Goal: Task Accomplishment & Management: Manage account settings

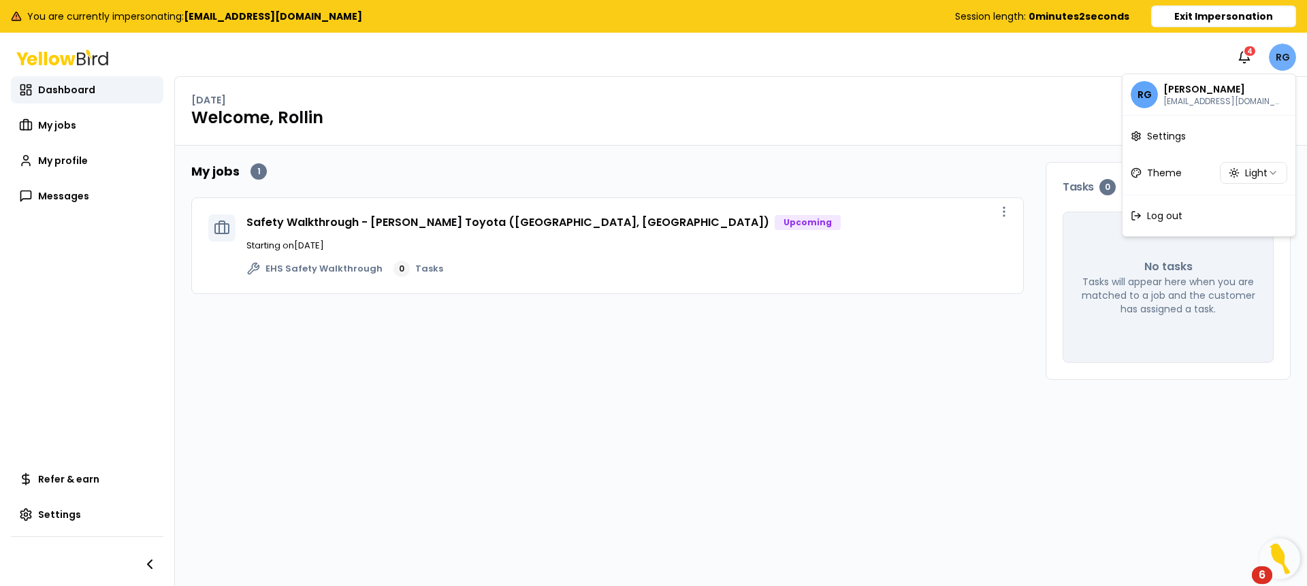
click at [1287, 61] on html "You are currently impersonating: [EMAIL_ADDRESS][DOMAIN_NAME] Session length: 0…" at bounding box center [653, 293] width 1307 height 586
click at [1217, 140] on link "Settings" at bounding box center [1208, 135] width 167 height 35
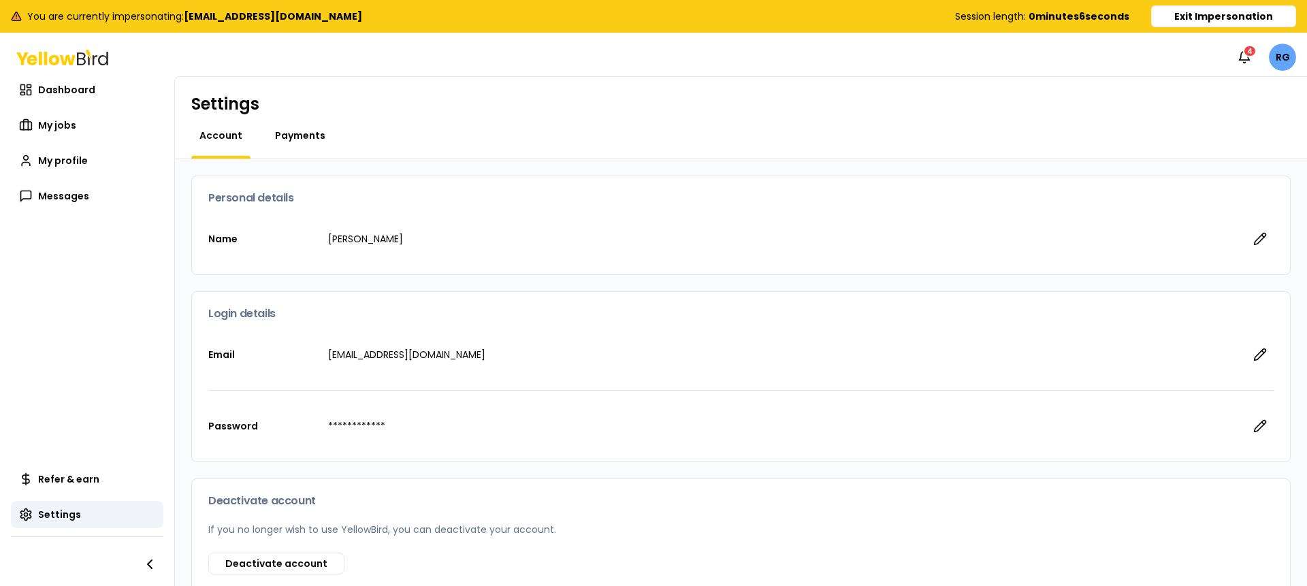
click at [291, 131] on span "Payments" at bounding box center [300, 136] width 50 height 14
